Goal: Use online tool/utility: Utilize a website feature to perform a specific function

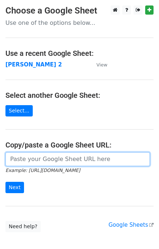
click at [21, 162] on input "url" at bounding box center [77, 159] width 145 height 14
type input "[URL][DOMAIN_NAME]"
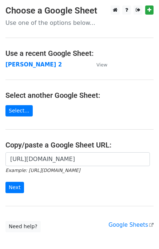
click at [13, 181] on form "[URL][DOMAIN_NAME] Example: [URL][DOMAIN_NAME] Next" at bounding box center [79, 172] width 149 height 41
click at [12, 186] on input "Next" at bounding box center [14, 187] width 19 height 11
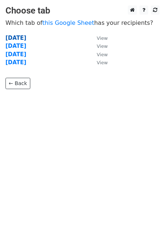
click at [18, 37] on strong "Tuesday" at bounding box center [15, 38] width 21 height 7
